Goal: Check status: Check status

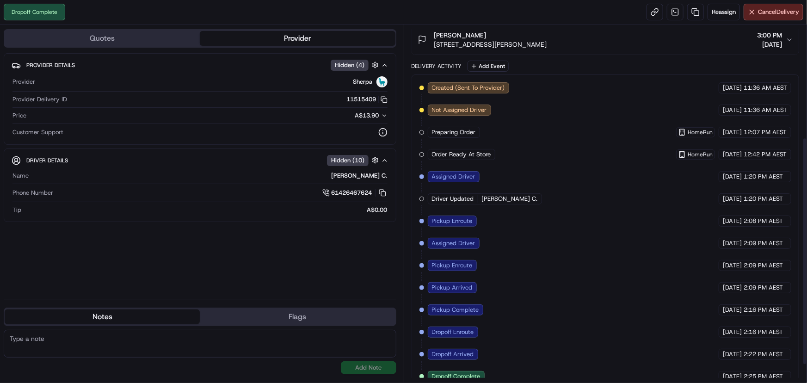
scroll to position [205, 0]
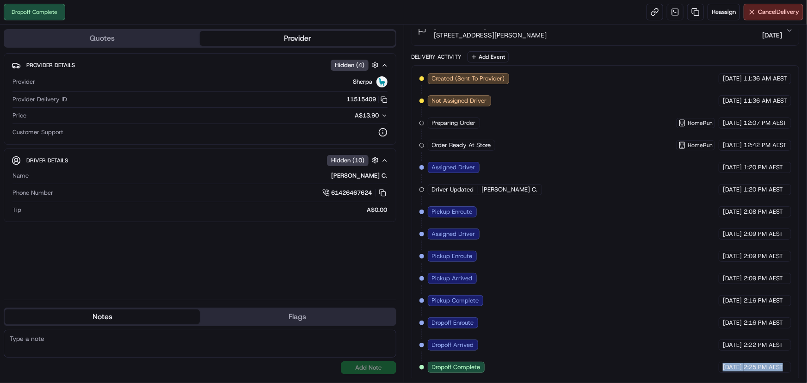
drag, startPoint x: 785, startPoint y: 362, endPoint x: 703, endPoint y: 364, distance: 81.5
click at [719, 364] on div "[DATE] 2:25 PM AEST" at bounding box center [755, 367] width 73 height 11
click at [685, 362] on div "Created (Sent To Provider) Sherpa [DATE] 11:36 AM AEST Not Assigned Driver Sher…" at bounding box center [606, 223] width 372 height 300
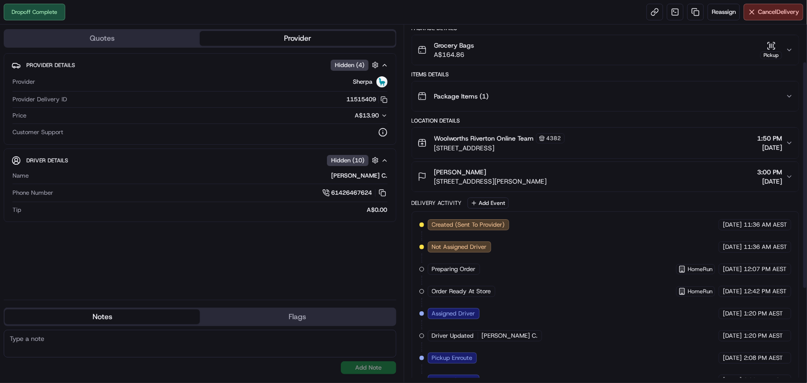
scroll to position [0, 0]
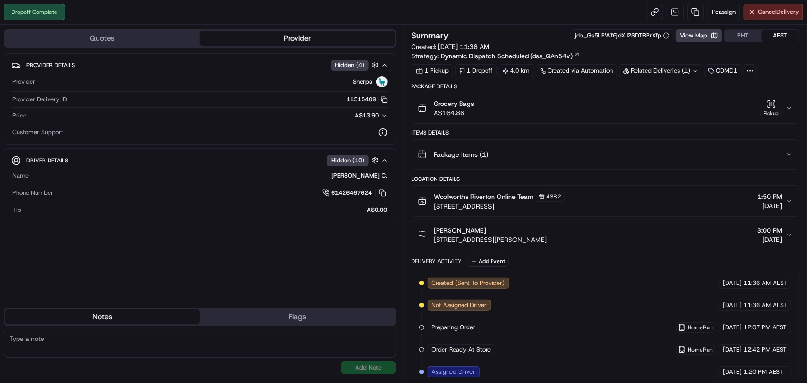
click at [795, 106] on button "Grocery Bags A$164.86 Pickup" at bounding box center [605, 108] width 387 height 30
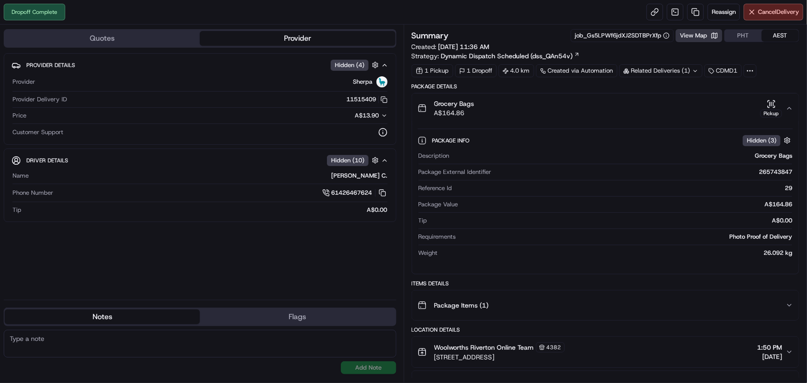
click at [704, 31] on button "View Map" at bounding box center [699, 35] width 47 height 13
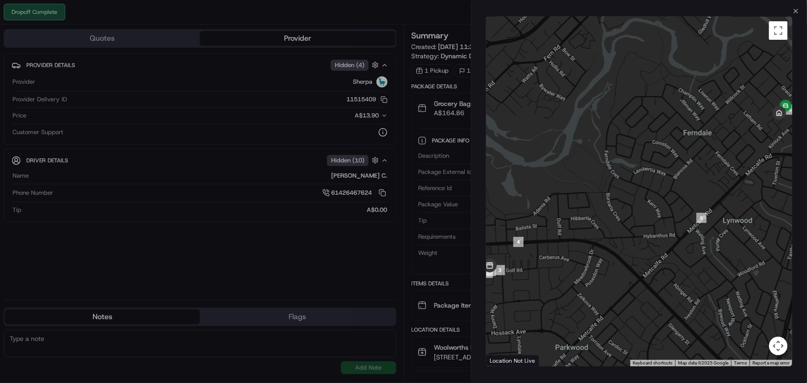
drag, startPoint x: 769, startPoint y: 152, endPoint x: 632, endPoint y: 170, distance: 138.7
click at [632, 170] on div at bounding box center [639, 192] width 306 height 350
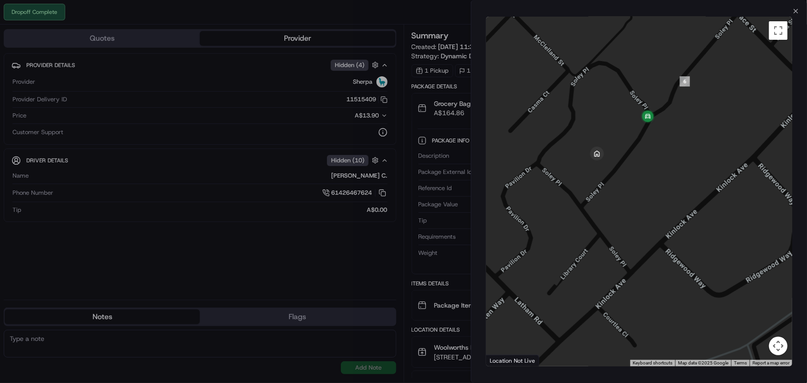
drag, startPoint x: 695, startPoint y: 106, endPoint x: 665, endPoint y: 135, distance: 41.9
click at [683, 129] on div at bounding box center [639, 192] width 306 height 350
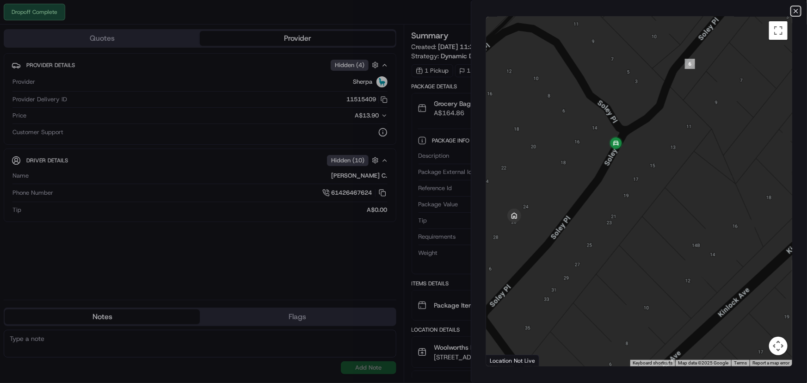
click at [793, 11] on icon "button" at bounding box center [796, 10] width 7 height 7
